Goal: Information Seeking & Learning: Learn about a topic

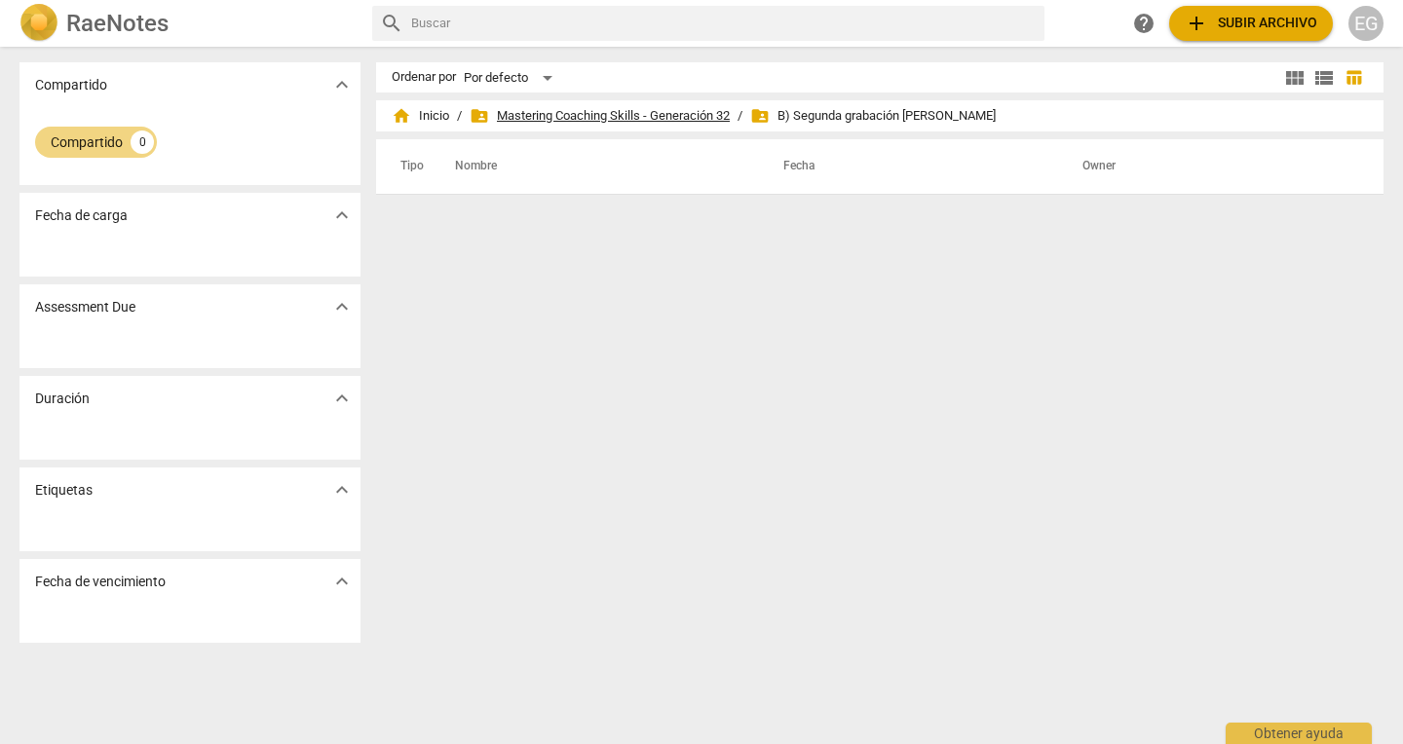
click at [657, 120] on span "folder_shared Mastering Coaching Skills - Generación 32" at bounding box center [600, 115] width 260 height 19
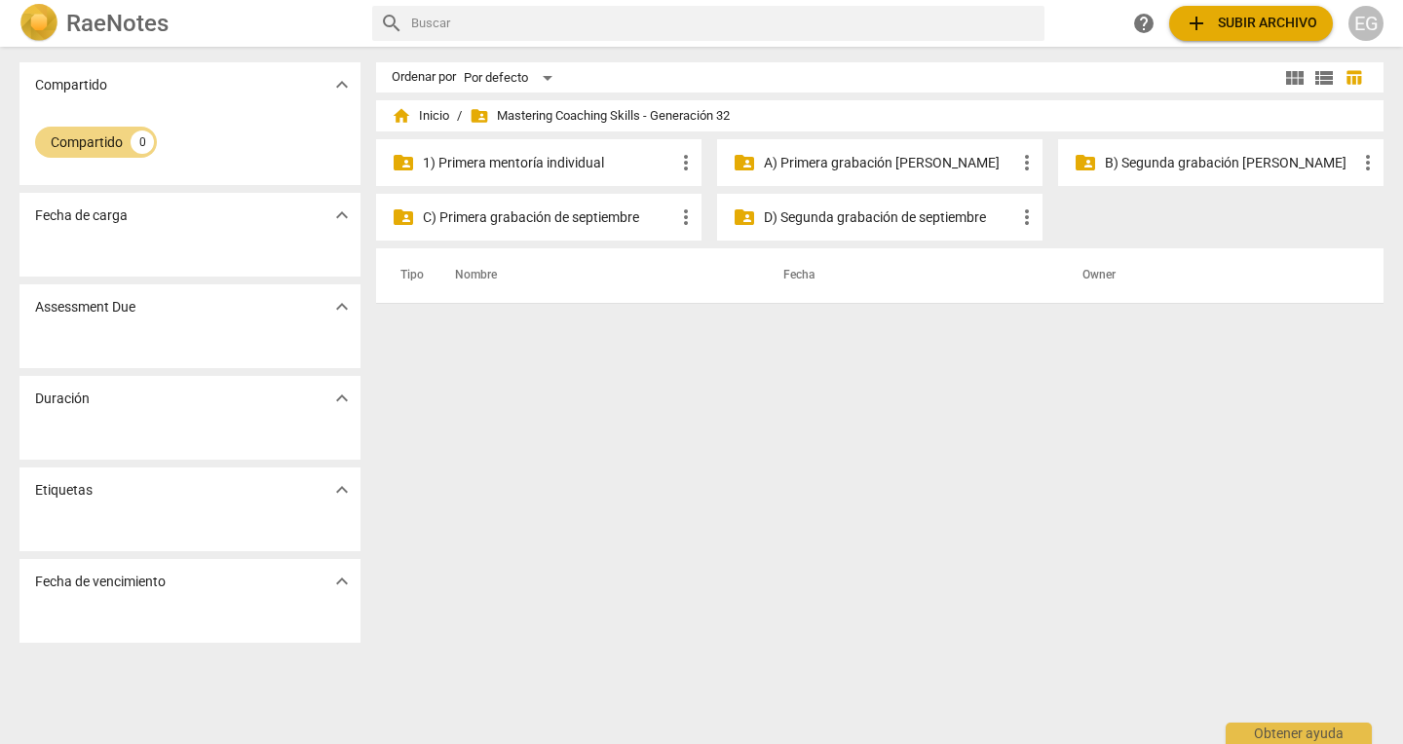
click at [919, 162] on p "A) Primera grabación [PERSON_NAME]" at bounding box center [889, 163] width 251 height 20
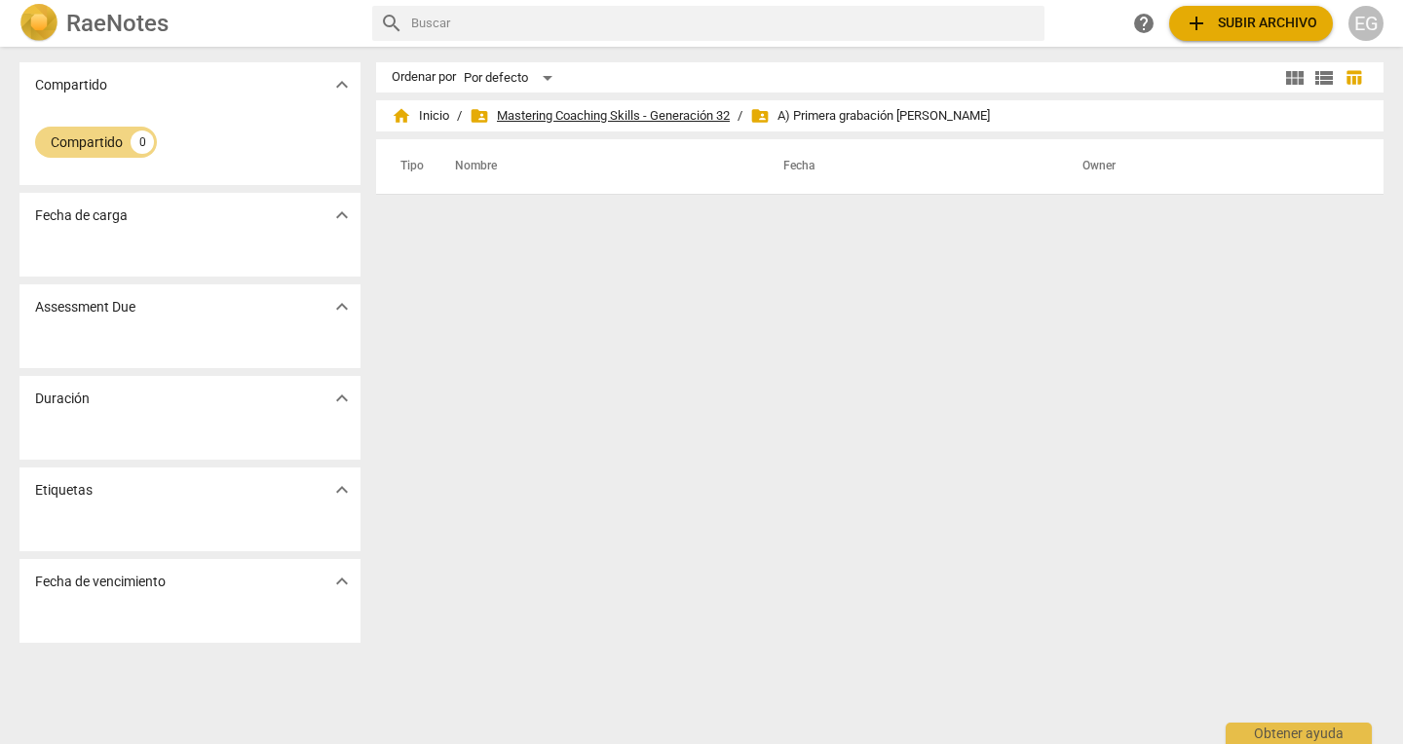
click at [617, 111] on span "folder_shared Mastering Coaching Skills - Generación 32" at bounding box center [600, 115] width 260 height 19
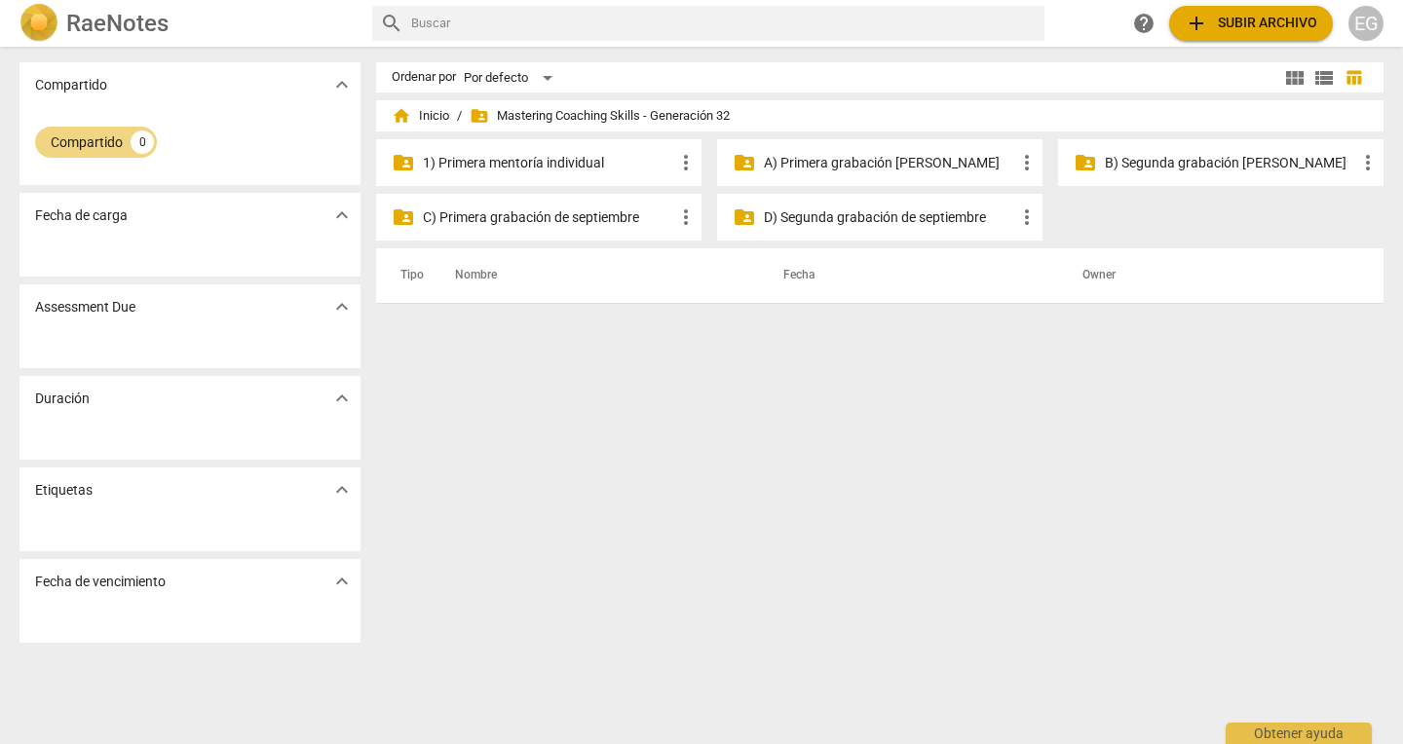
click at [1150, 162] on p "B) Segunda grabación [PERSON_NAME]" at bounding box center [1230, 163] width 251 height 20
